Goal: Transaction & Acquisition: Purchase product/service

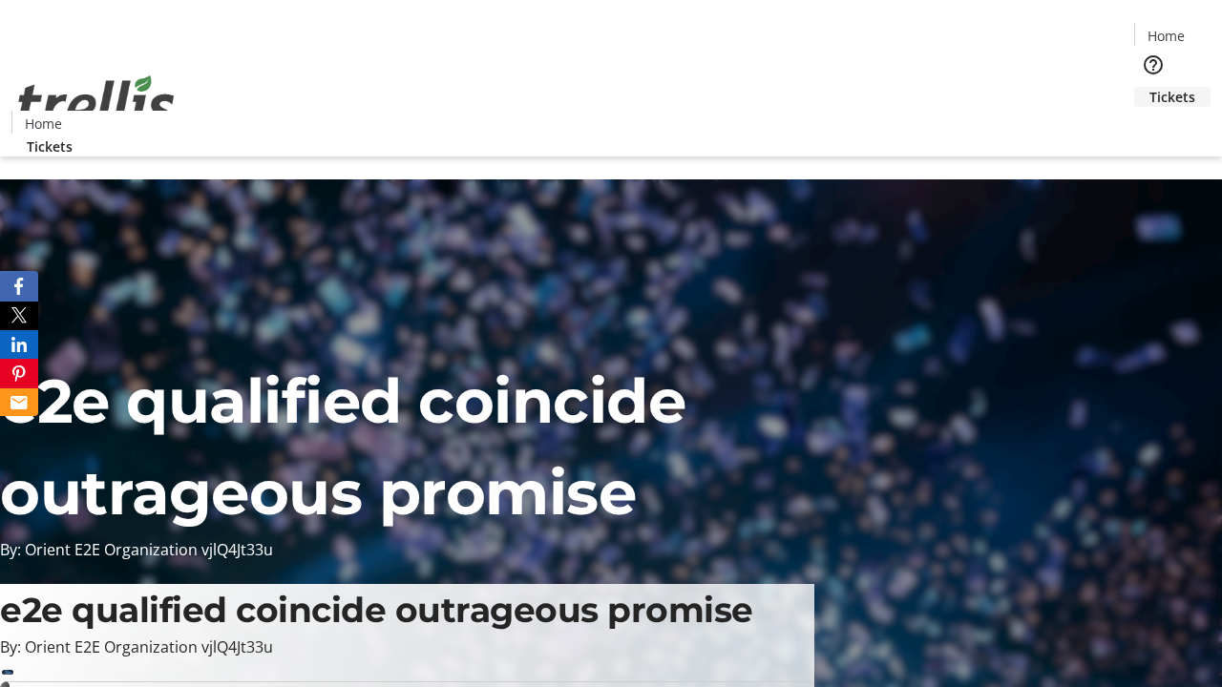
click at [1150, 87] on span "Tickets" at bounding box center [1173, 97] width 46 height 20
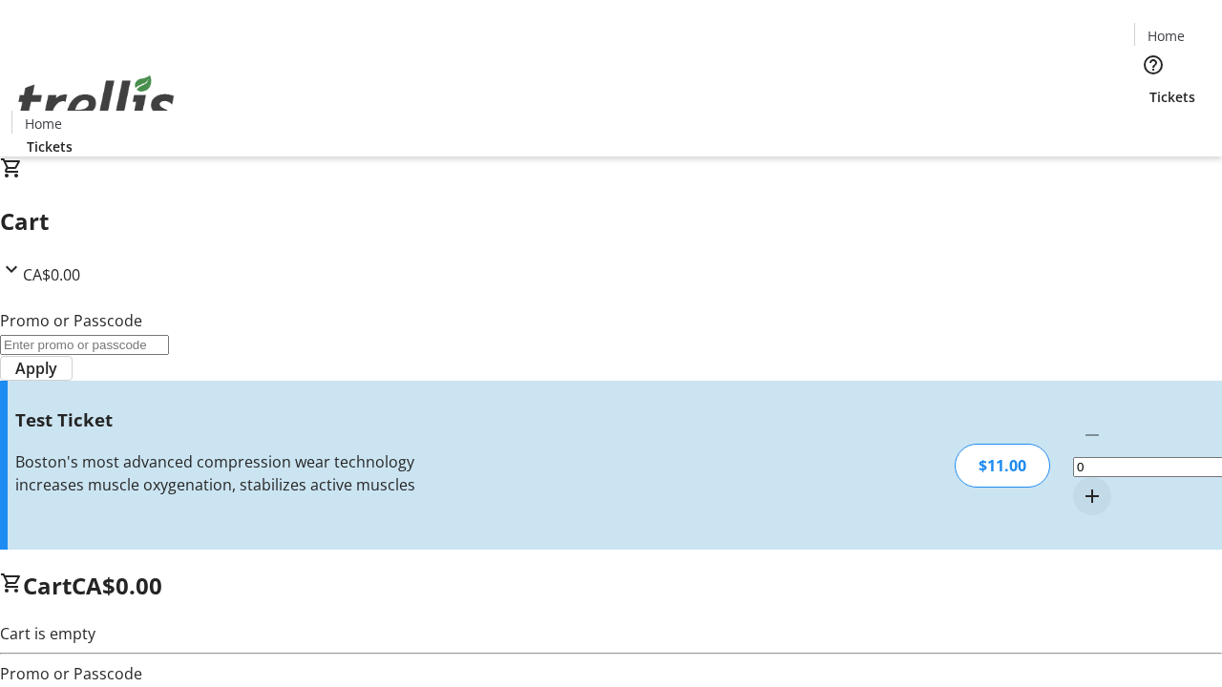
click at [1081, 485] on mat-icon "Increment by one" at bounding box center [1092, 496] width 23 height 23
type input "1"
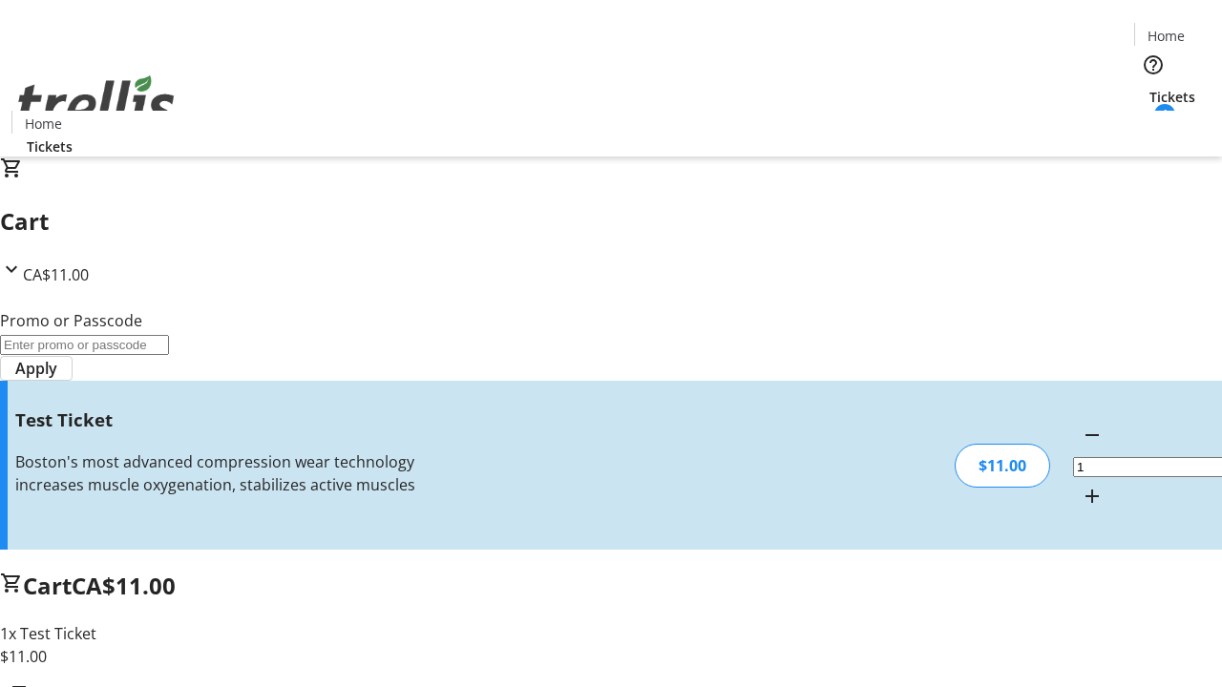
type input "UNLOCK"
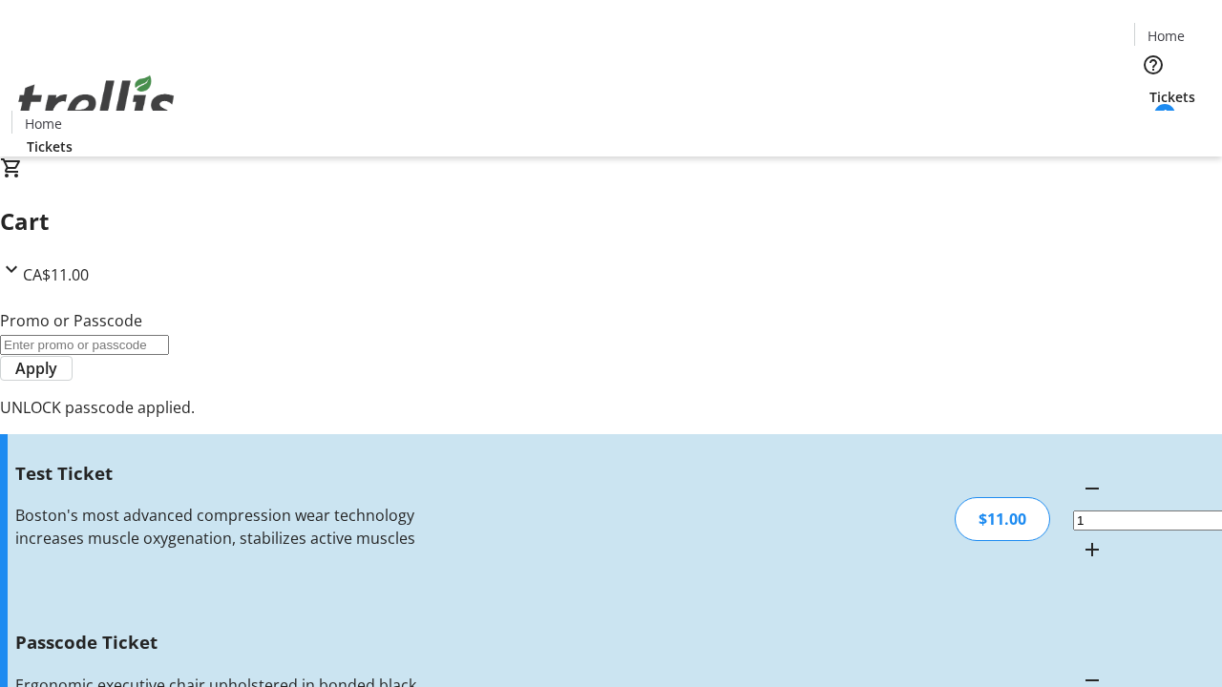
type input "5"
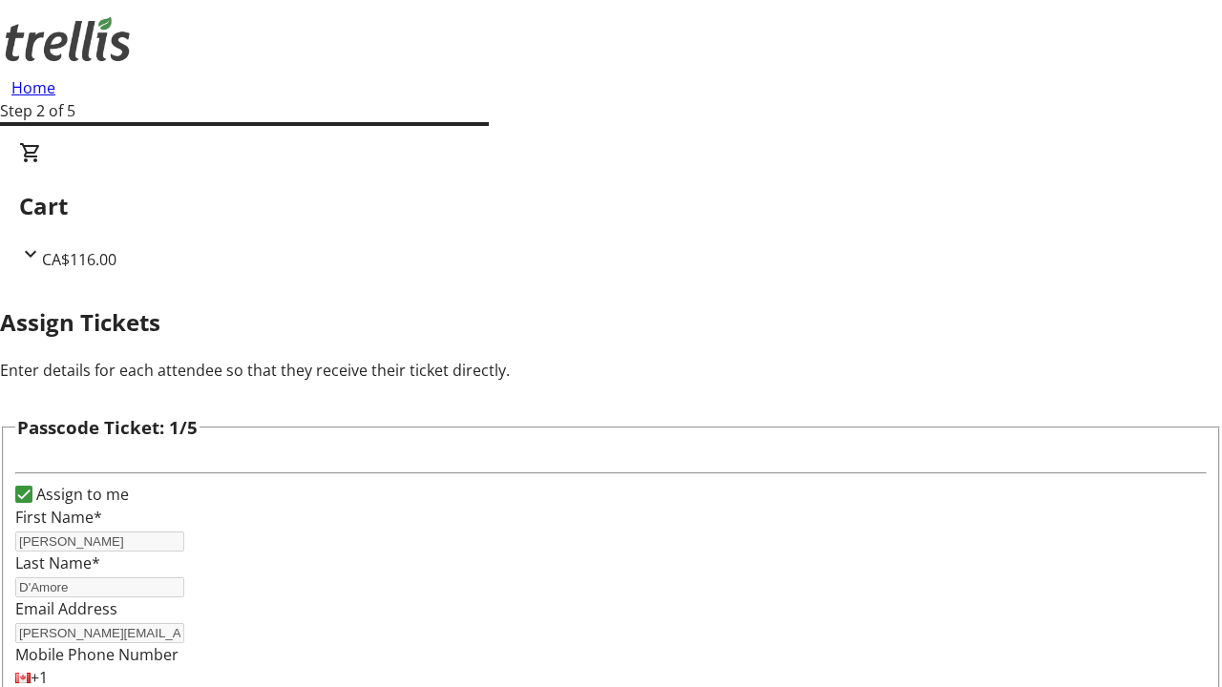
type input "[PERSON_NAME]"
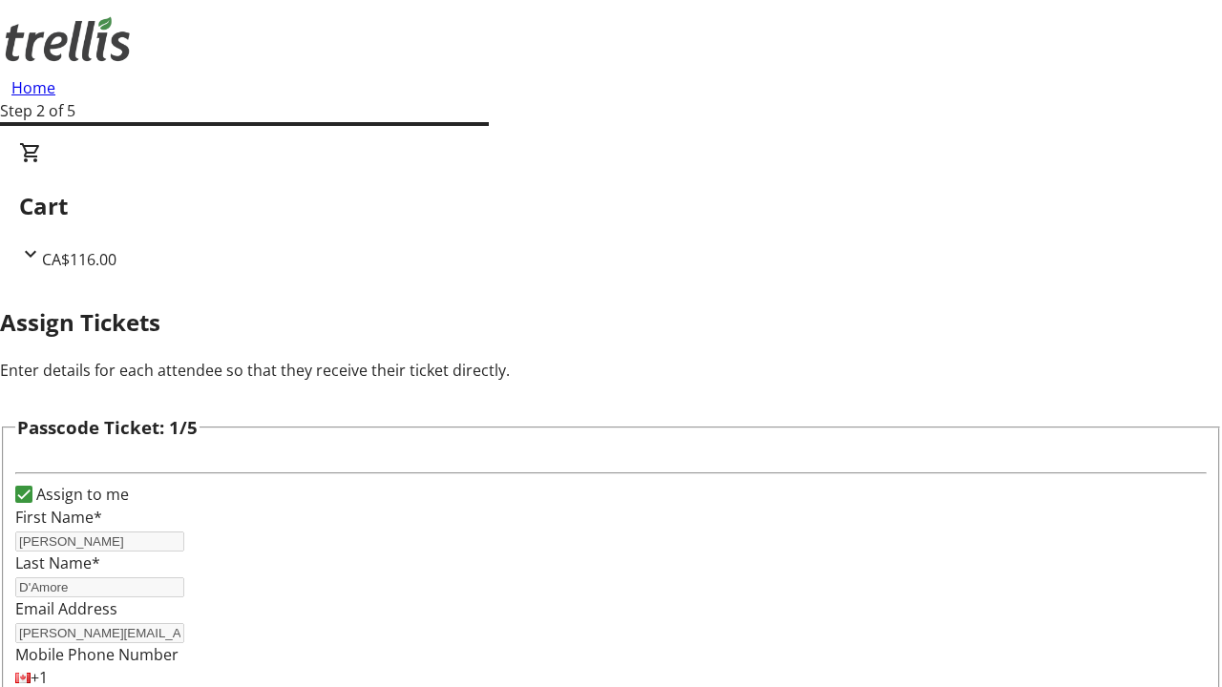
scroll to position [1857, 0]
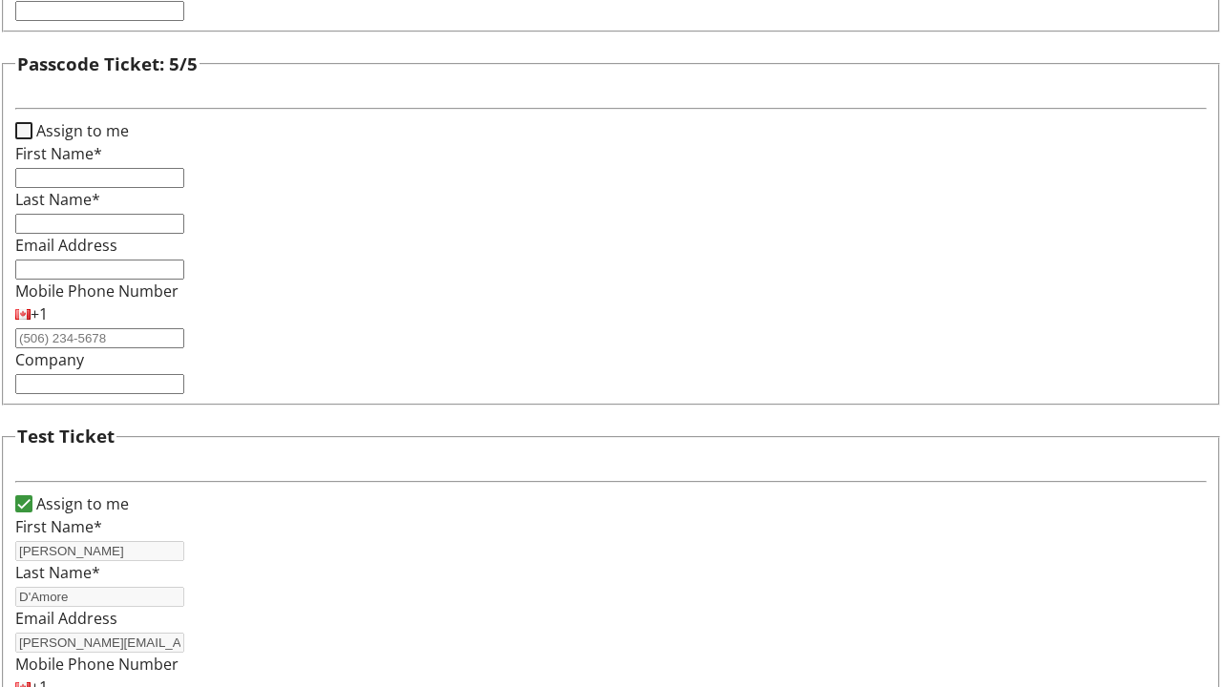
type input "Reinger"
click at [32, 139] on input "Assign to me" at bounding box center [23, 130] width 17 height 17
checkbox input "true"
